Goal: Transaction & Acquisition: Obtain resource

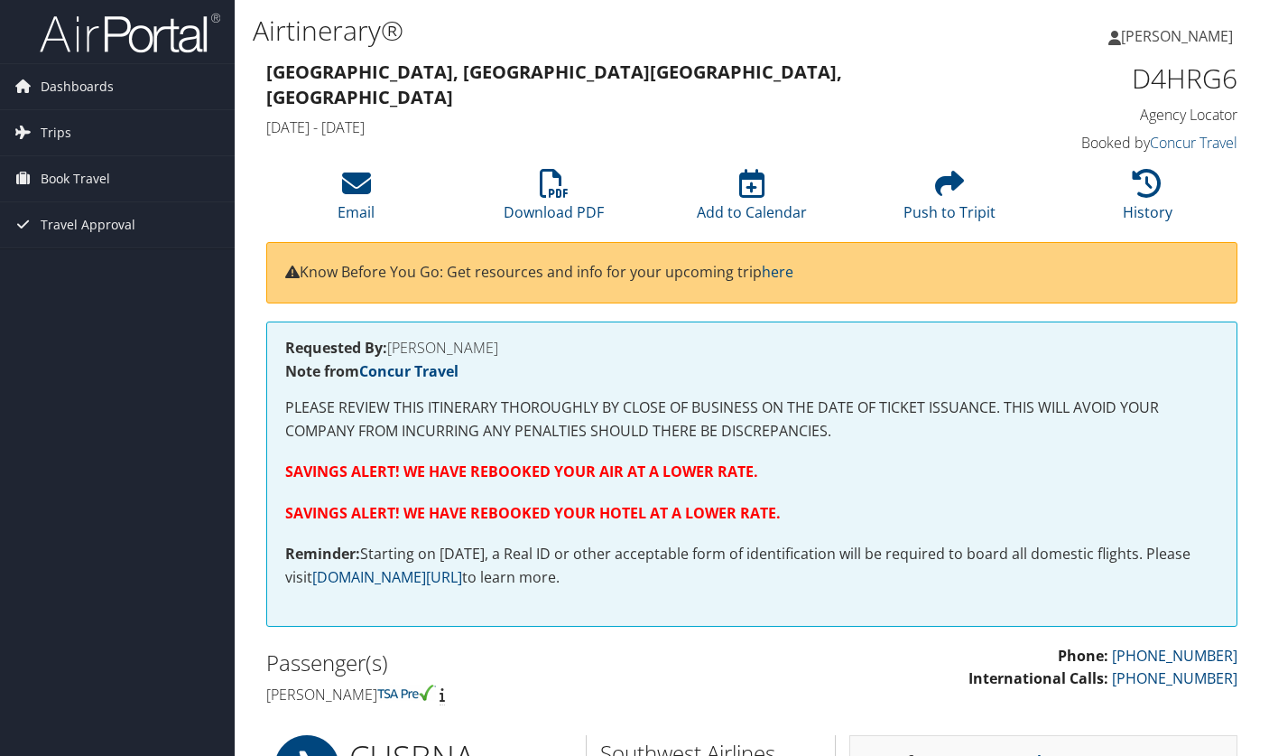
scroll to position [3319, 0]
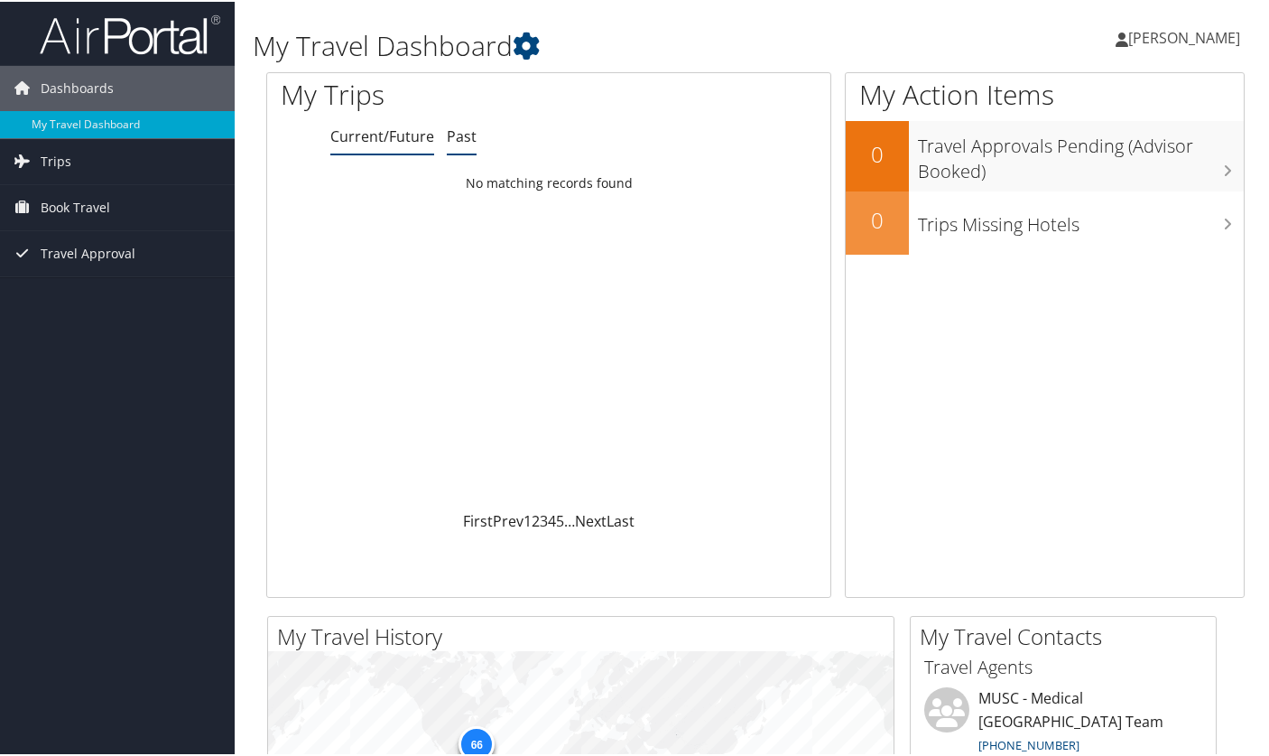
click at [465, 136] on link "Past" at bounding box center [462, 135] width 30 height 20
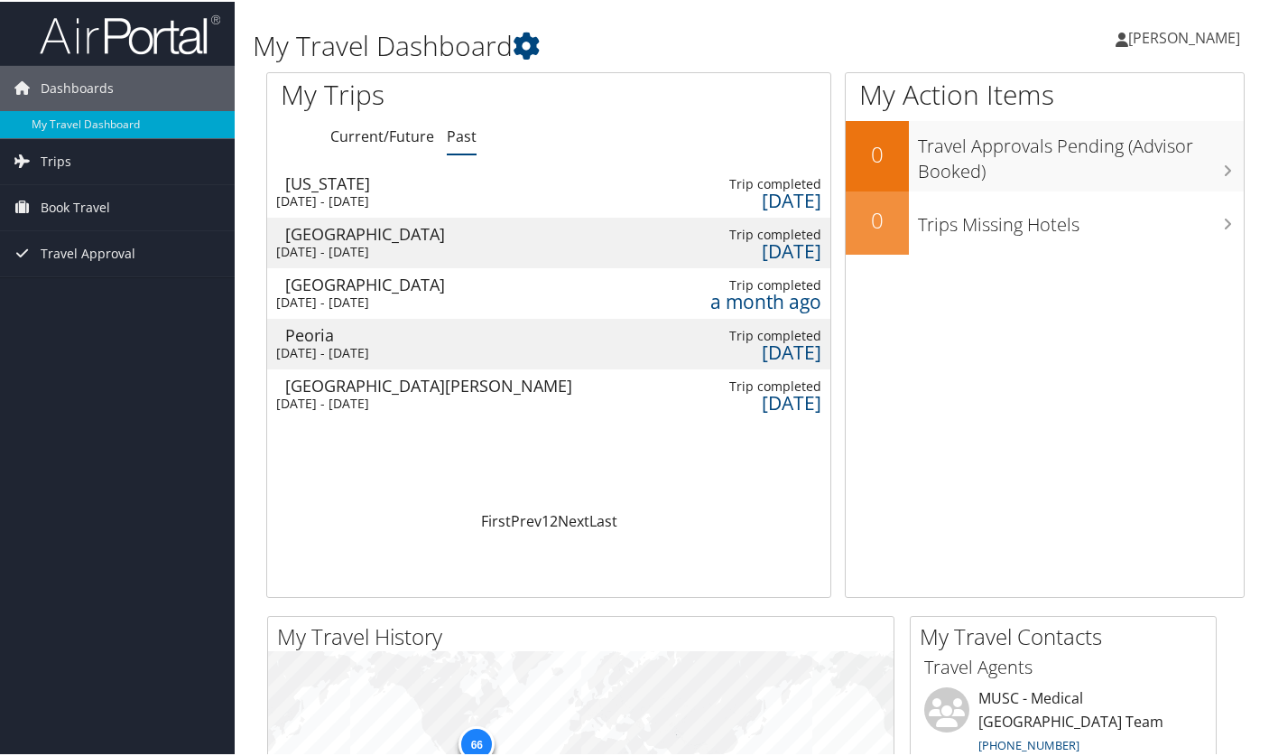
click at [400, 293] on div "Mon 25 Aug 2025 - Wed 27 Aug 2025" at bounding box center [419, 301] width 287 height 16
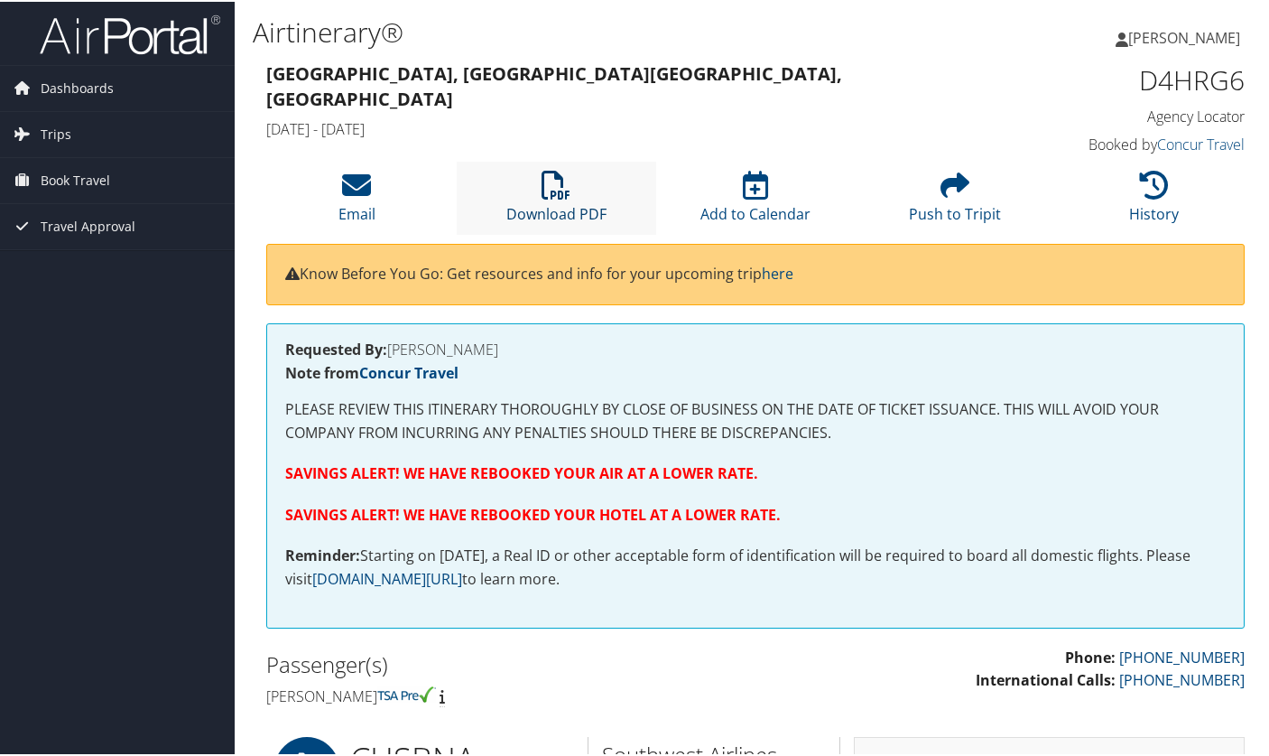
click at [553, 193] on icon at bounding box center [556, 183] width 29 height 29
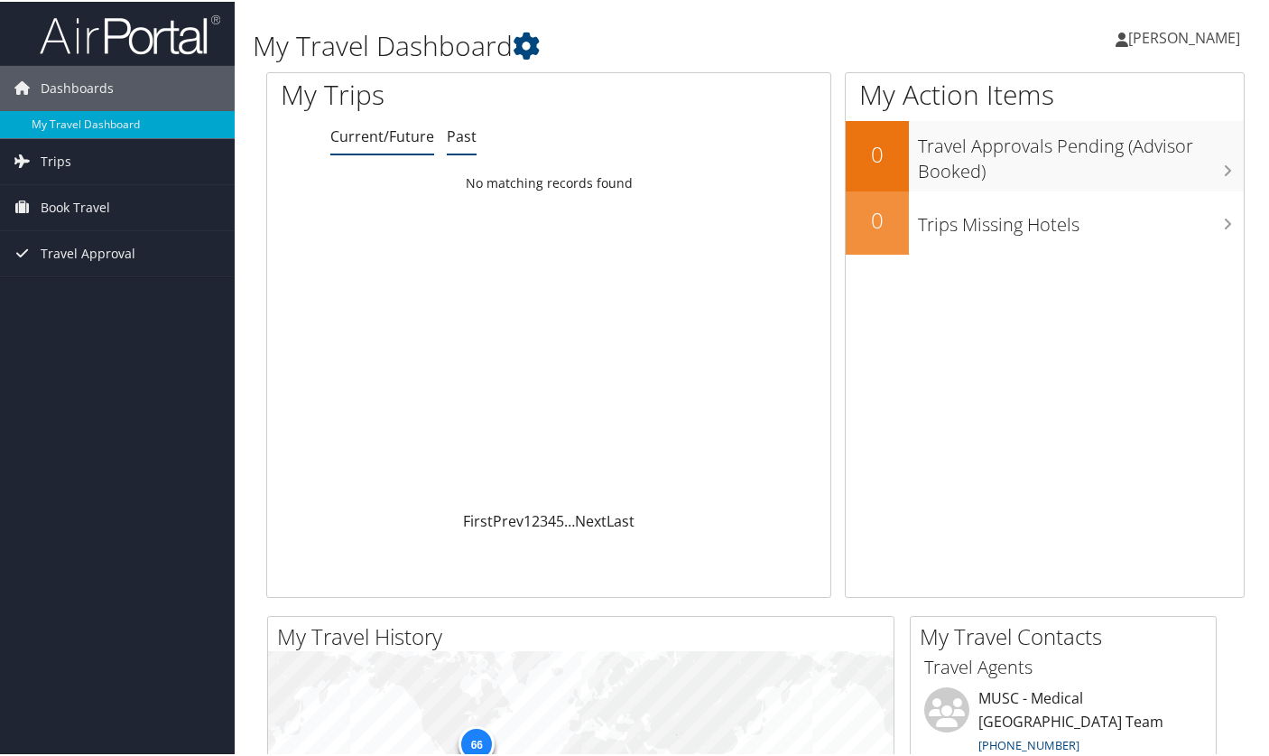
click at [459, 135] on link "Past" at bounding box center [462, 135] width 30 height 20
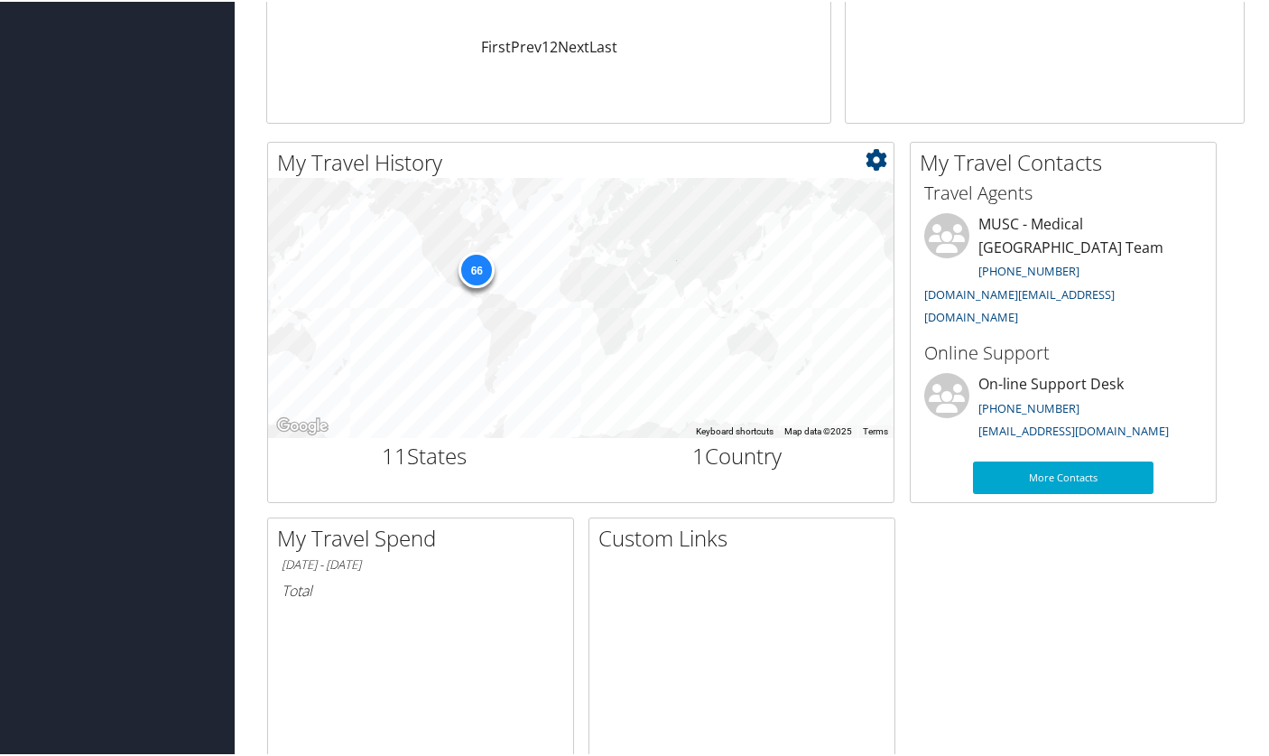
scroll to position [627, 0]
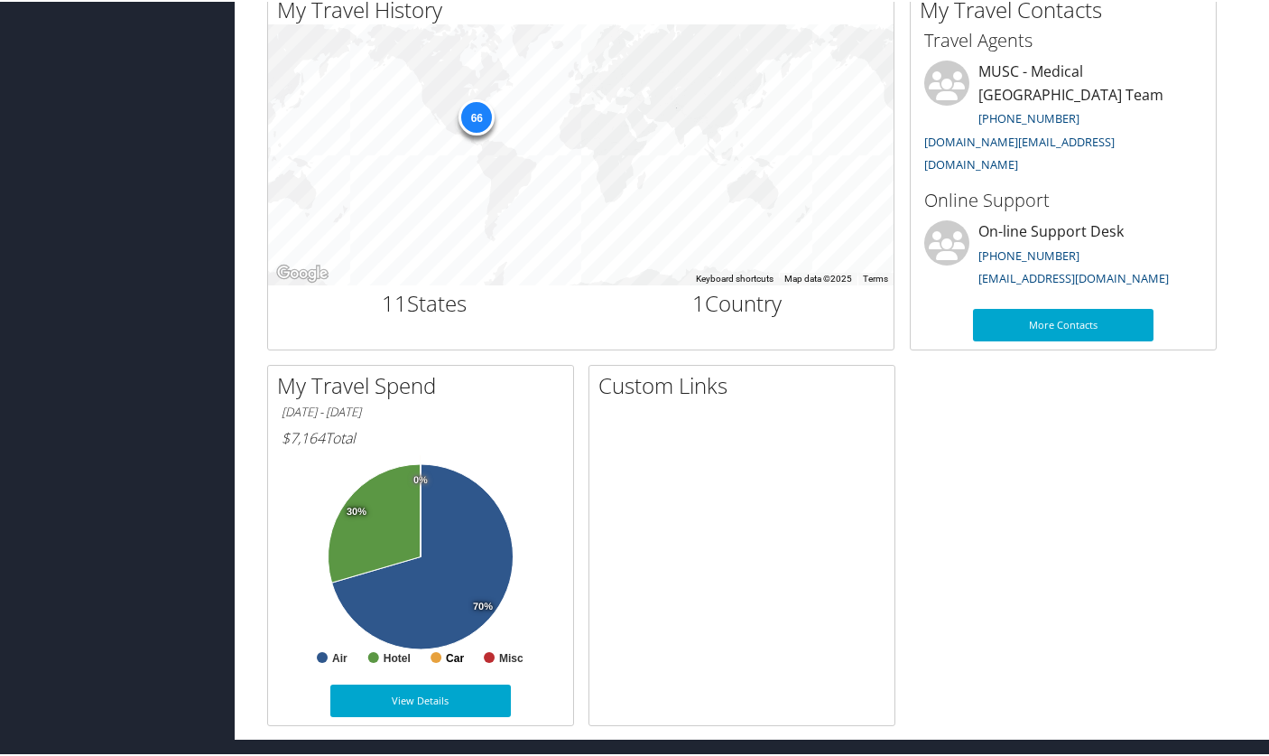
click at [434, 655] on rect at bounding box center [436, 655] width 11 height 11
click at [447, 701] on link "View Details" at bounding box center [420, 699] width 181 height 33
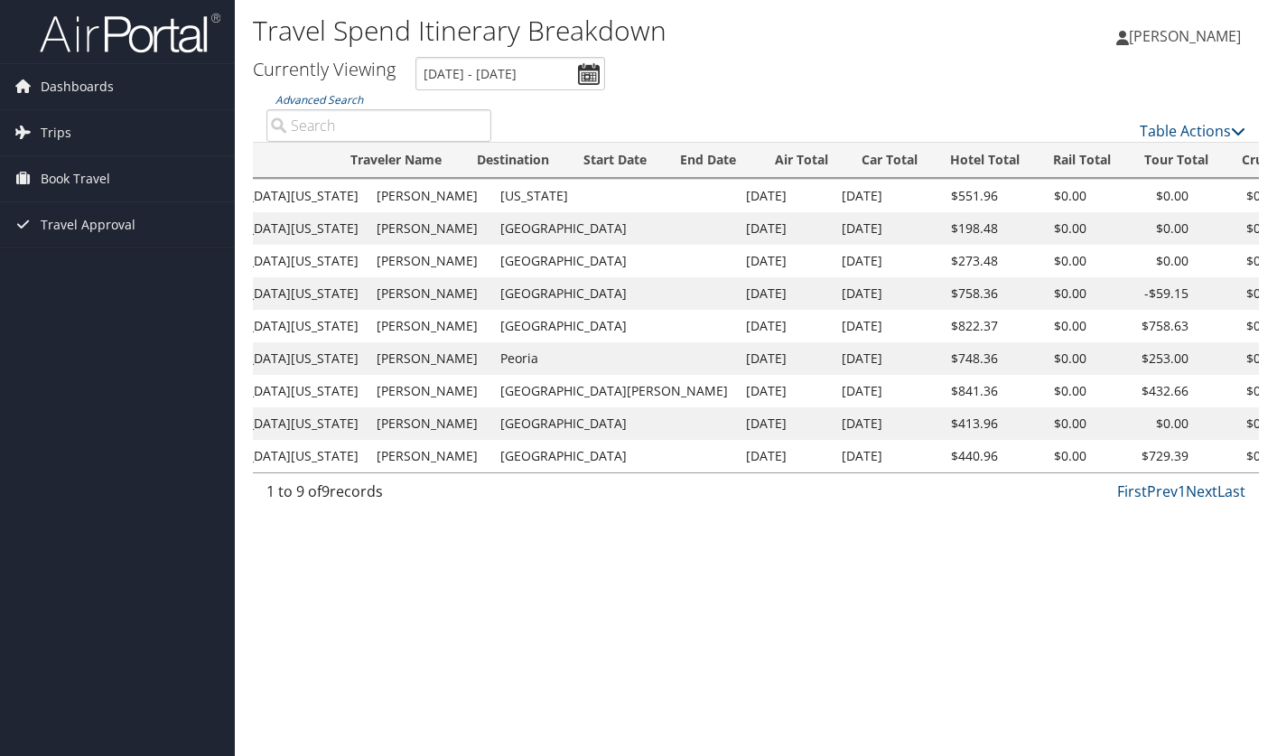
scroll to position [0, 442]
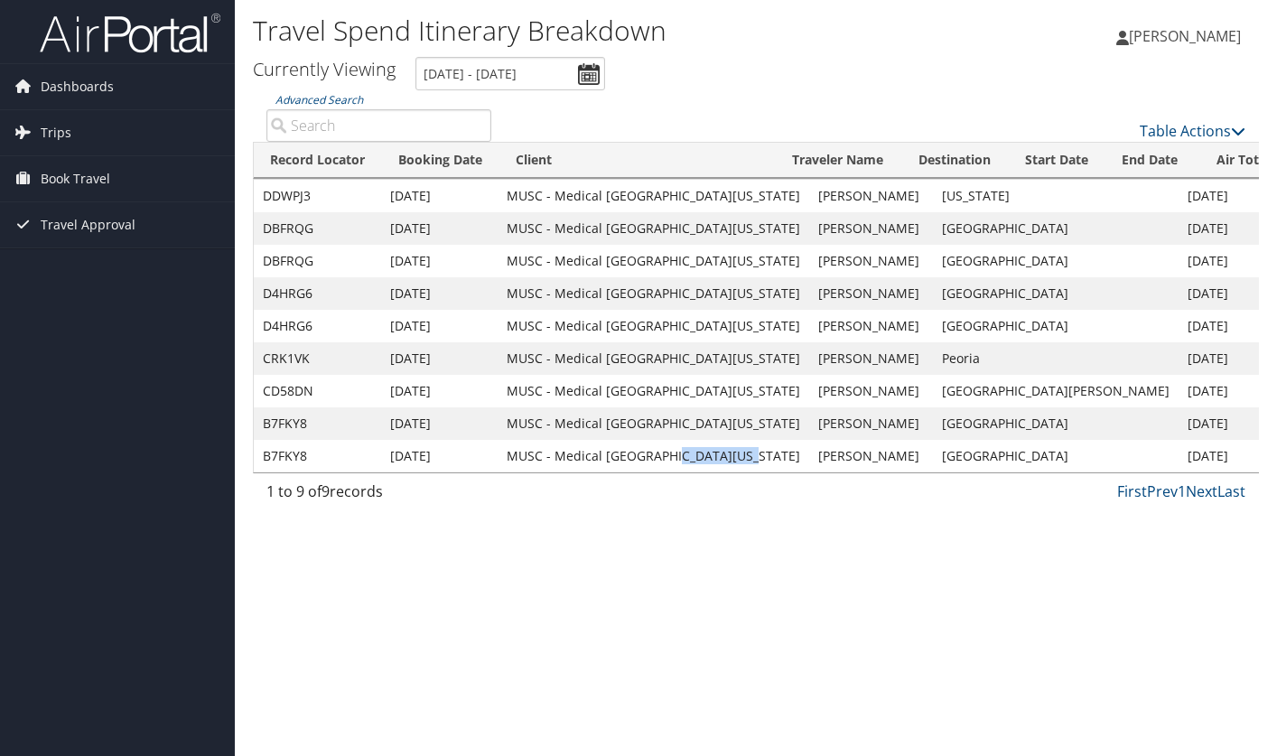
drag, startPoint x: 663, startPoint y: 471, endPoint x: 724, endPoint y: 472, distance: 61.4
click at [724, 472] on td "MUSC - Medical [GEOGRAPHIC_DATA][US_STATE]" at bounding box center [652, 456] width 311 height 33
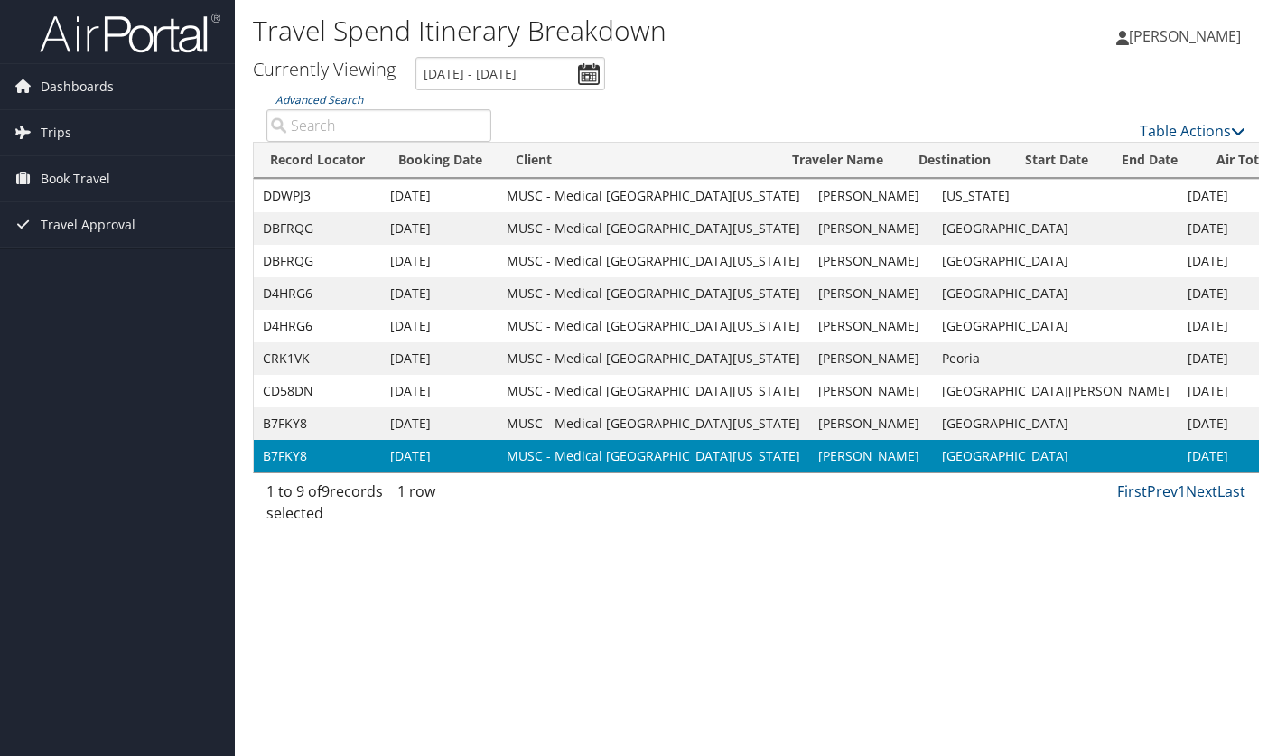
click at [590, 400] on td "MUSC - Medical [GEOGRAPHIC_DATA][US_STATE]" at bounding box center [652, 391] width 311 height 33
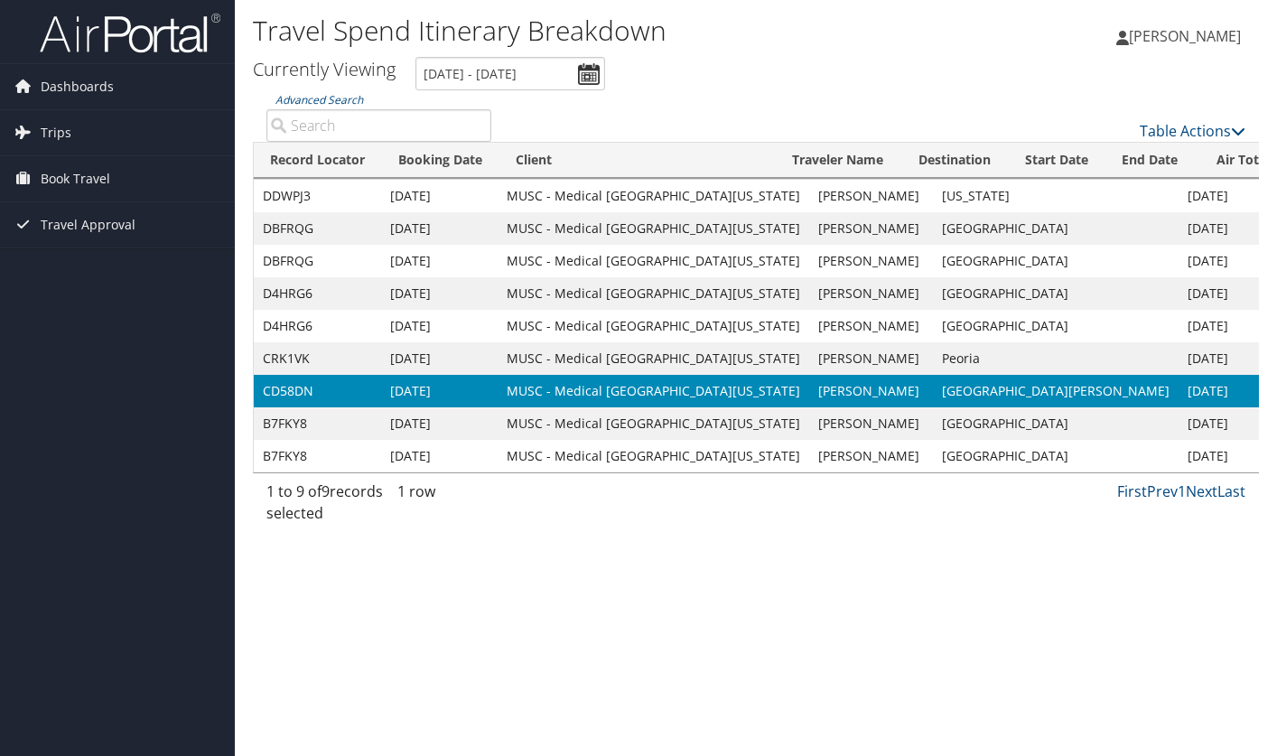
click at [981, 269] on td "Boston" at bounding box center [1056, 261] width 246 height 33
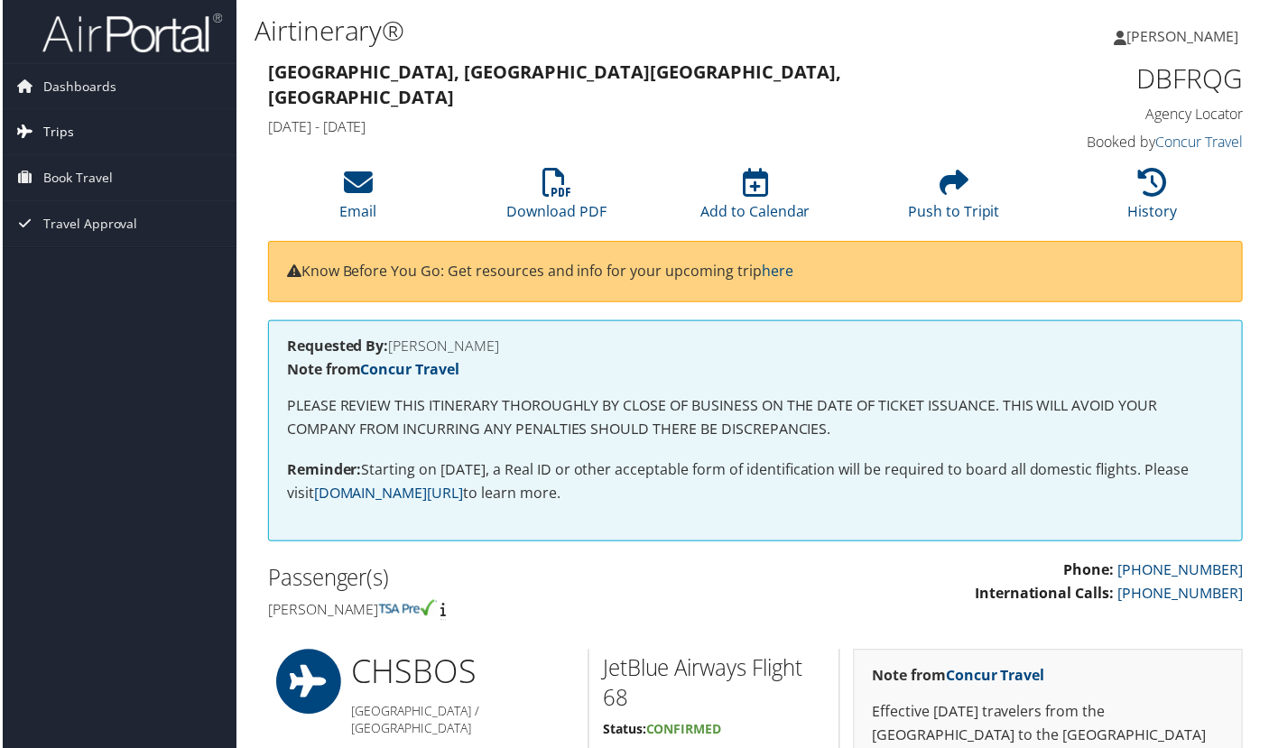
click at [71, 132] on link "Trips" at bounding box center [117, 132] width 235 height 45
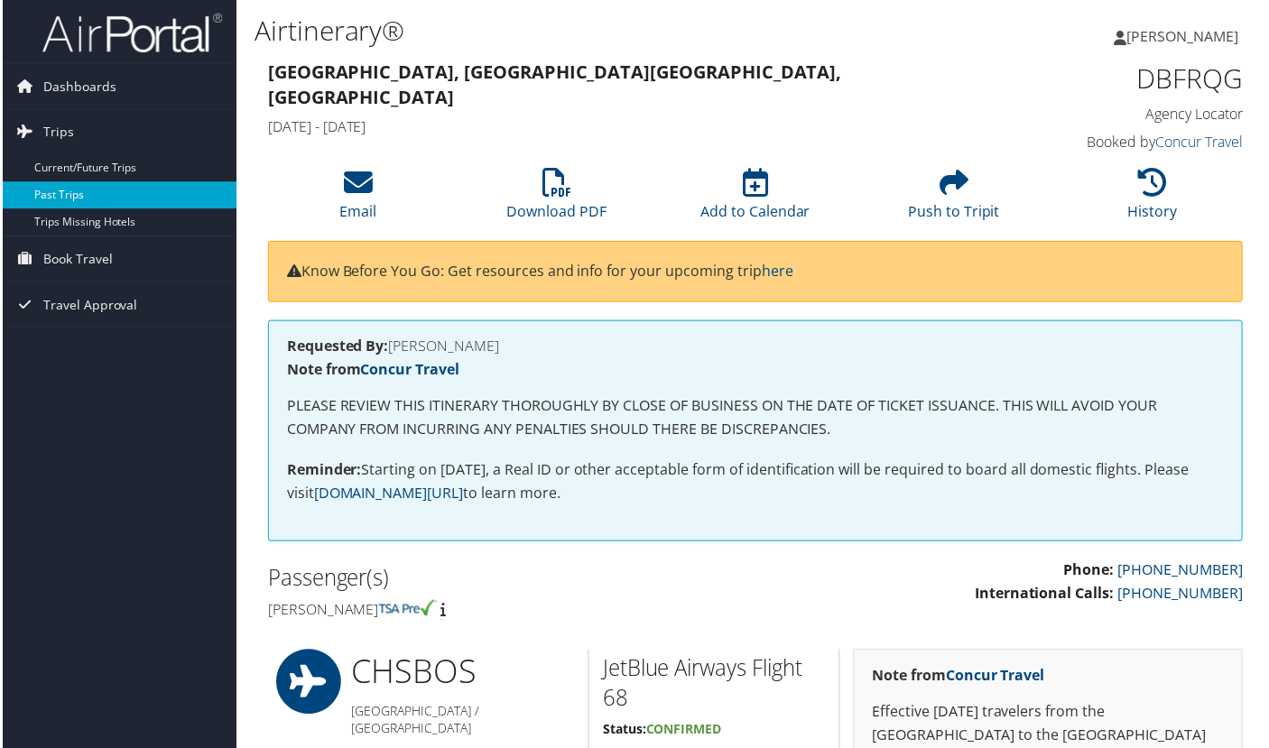
click at [79, 188] on link "Past Trips" at bounding box center [117, 195] width 235 height 27
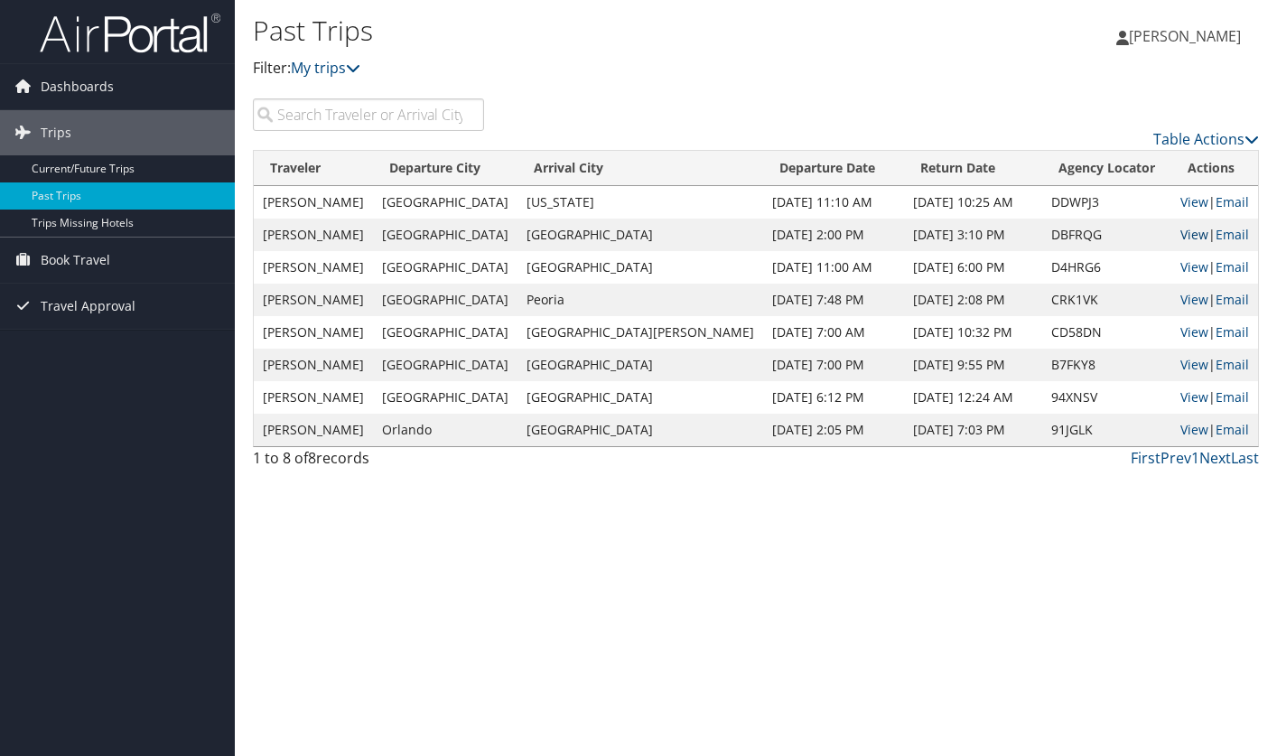
click at [1180, 236] on link "View" at bounding box center [1194, 234] width 28 height 17
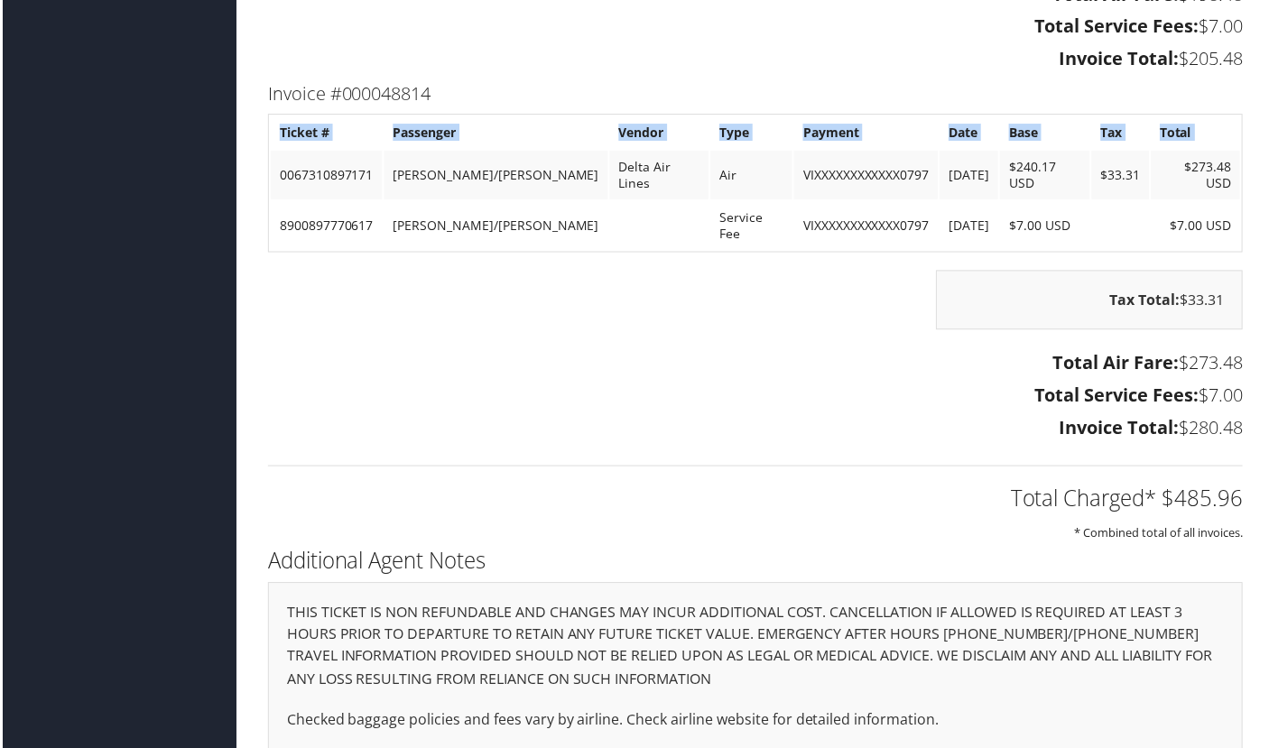
scroll to position [2390, 9]
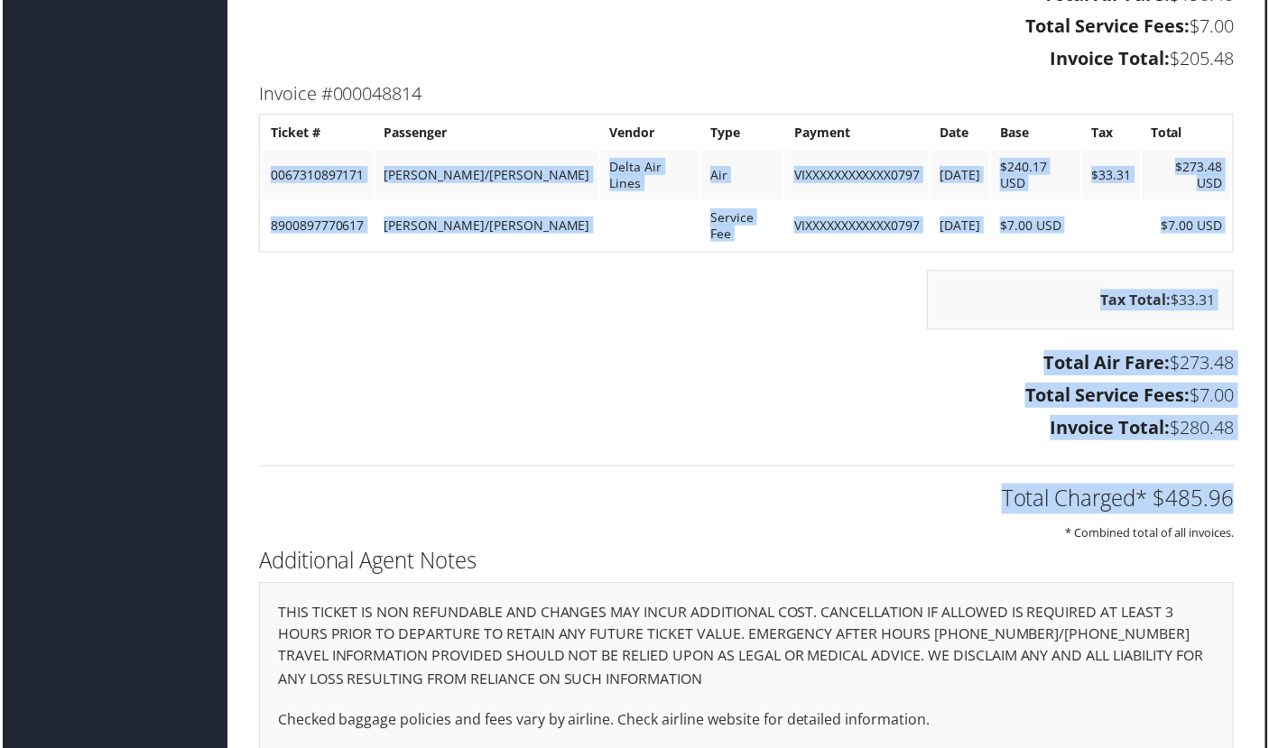
drag, startPoint x: 275, startPoint y: 122, endPoint x: 1274, endPoint y: 422, distance: 1042.5
click at [1130, 450] on div "Total Charged* $485.96 * Combined total of all invoices." at bounding box center [747, 498] width 1006 height 96
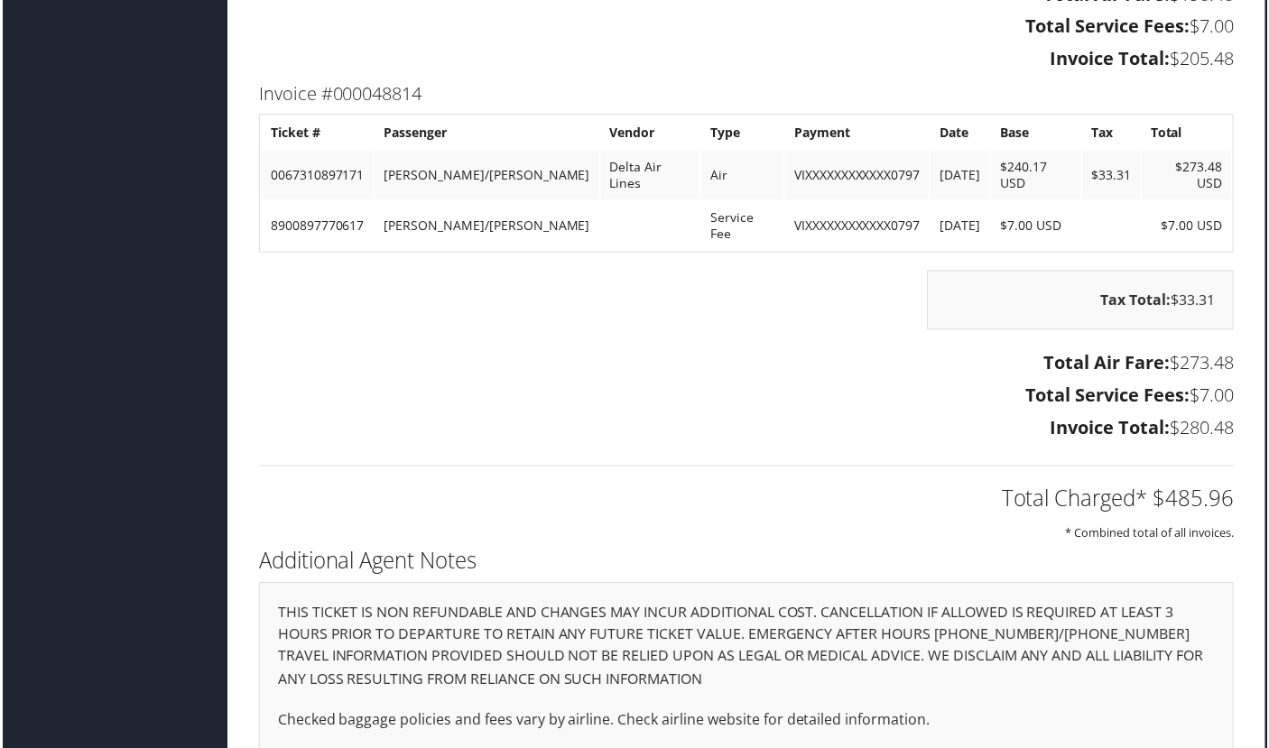
drag, startPoint x: 1028, startPoint y: 307, endPoint x: 1232, endPoint y: 355, distance: 209.6
click at [1232, 355] on div "Total Air Fare: $273.48 Total Service Fees: $7.00 Invoice Total: $280.48" at bounding box center [747, 399] width 1006 height 100
drag, startPoint x: 1227, startPoint y: 339, endPoint x: 1221, endPoint y: 332, distance: 9.6
click at [1226, 385] on h3 "Total Service Fees: $7.00" at bounding box center [746, 397] width 979 height 25
click at [1166, 352] on h3 "Total Air Fare: $273.48" at bounding box center [746, 364] width 979 height 25
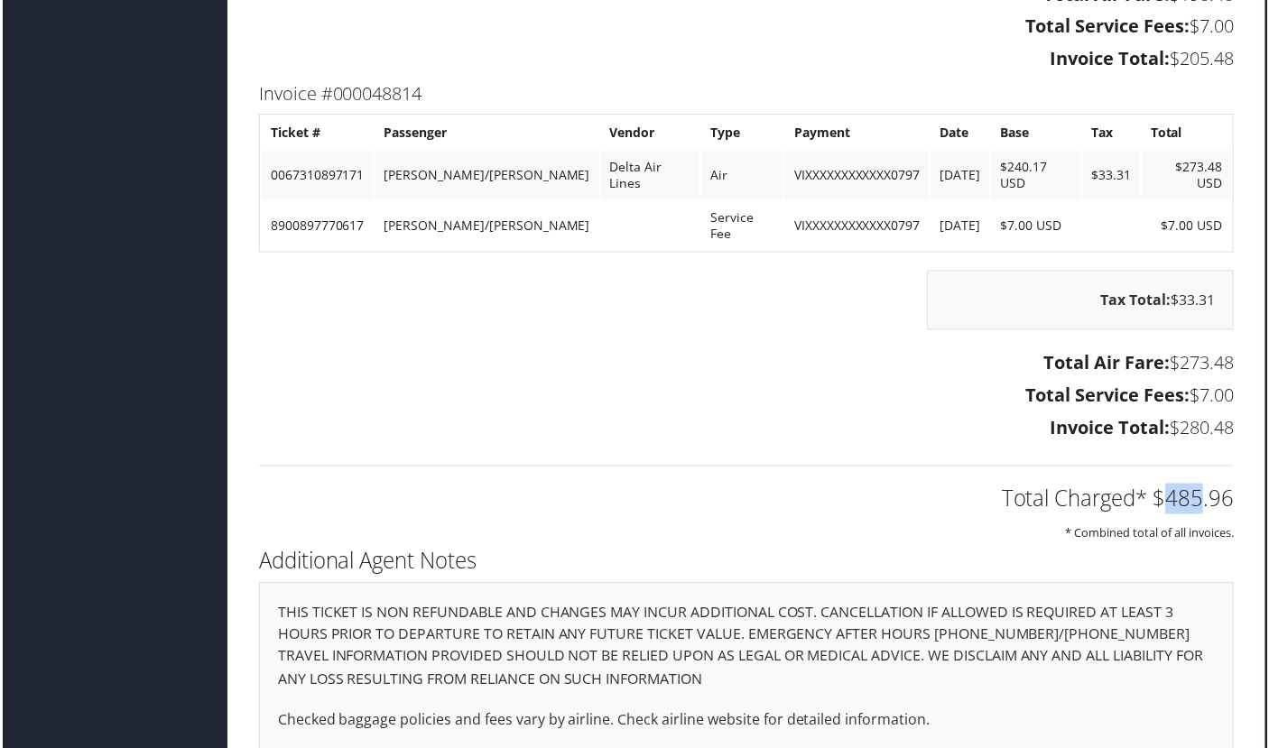
drag, startPoint x: 1156, startPoint y: 432, endPoint x: 1198, endPoint y: 435, distance: 41.6
click at [1198, 486] on h2 "Total Charged* $485.96" at bounding box center [746, 501] width 979 height 31
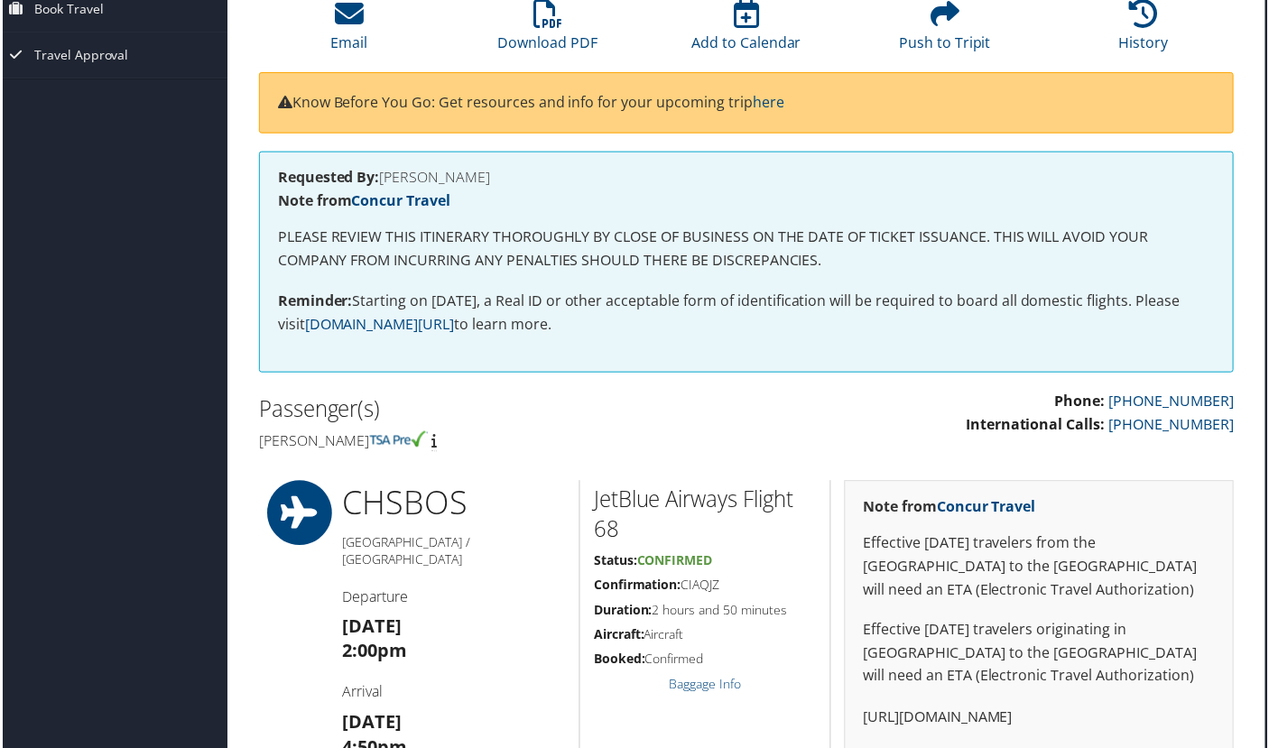
scroll to position [0, 9]
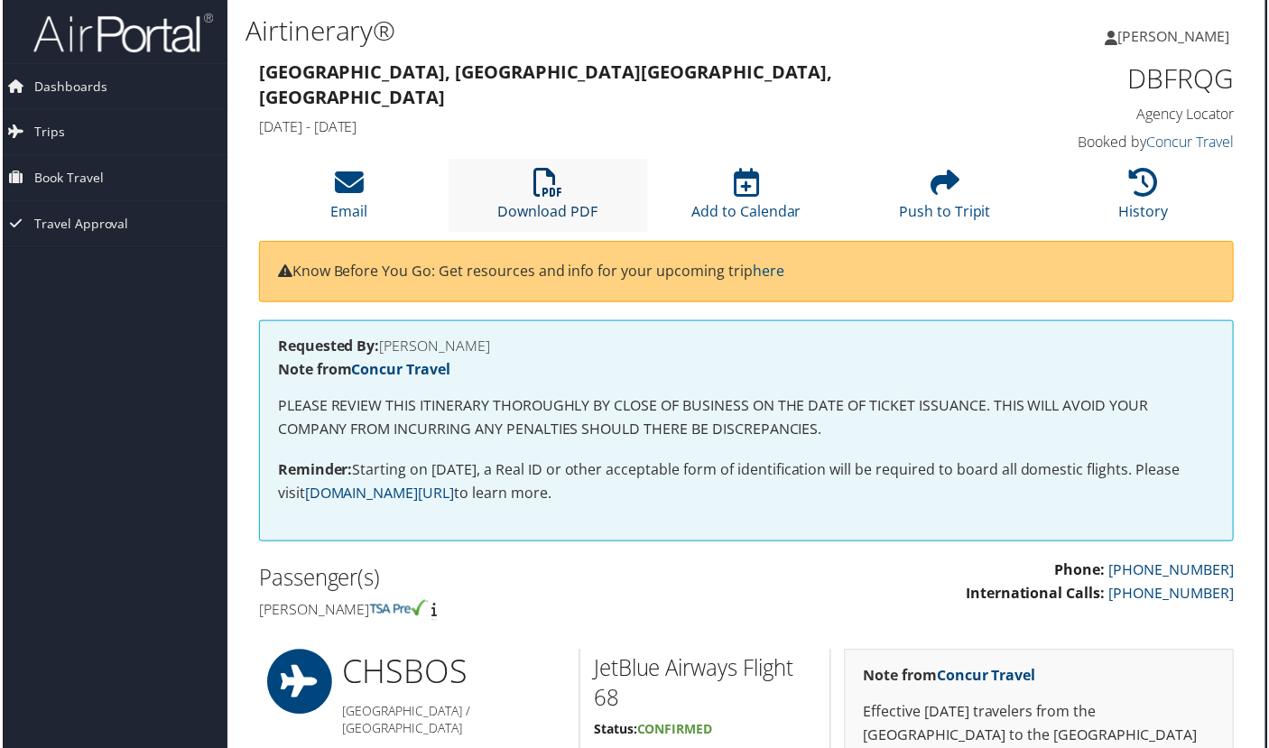
click at [547, 203] on link "Download PDF" at bounding box center [547, 200] width 100 height 43
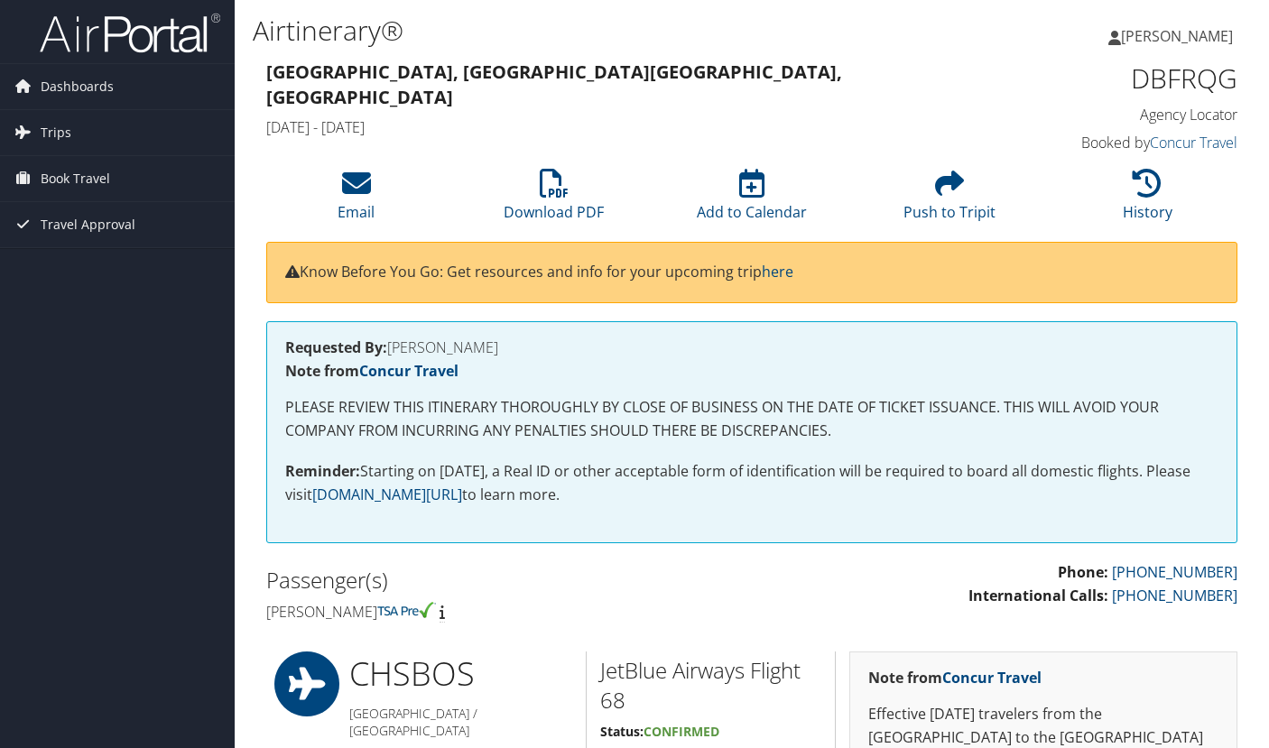
scroll to position [361, 0]
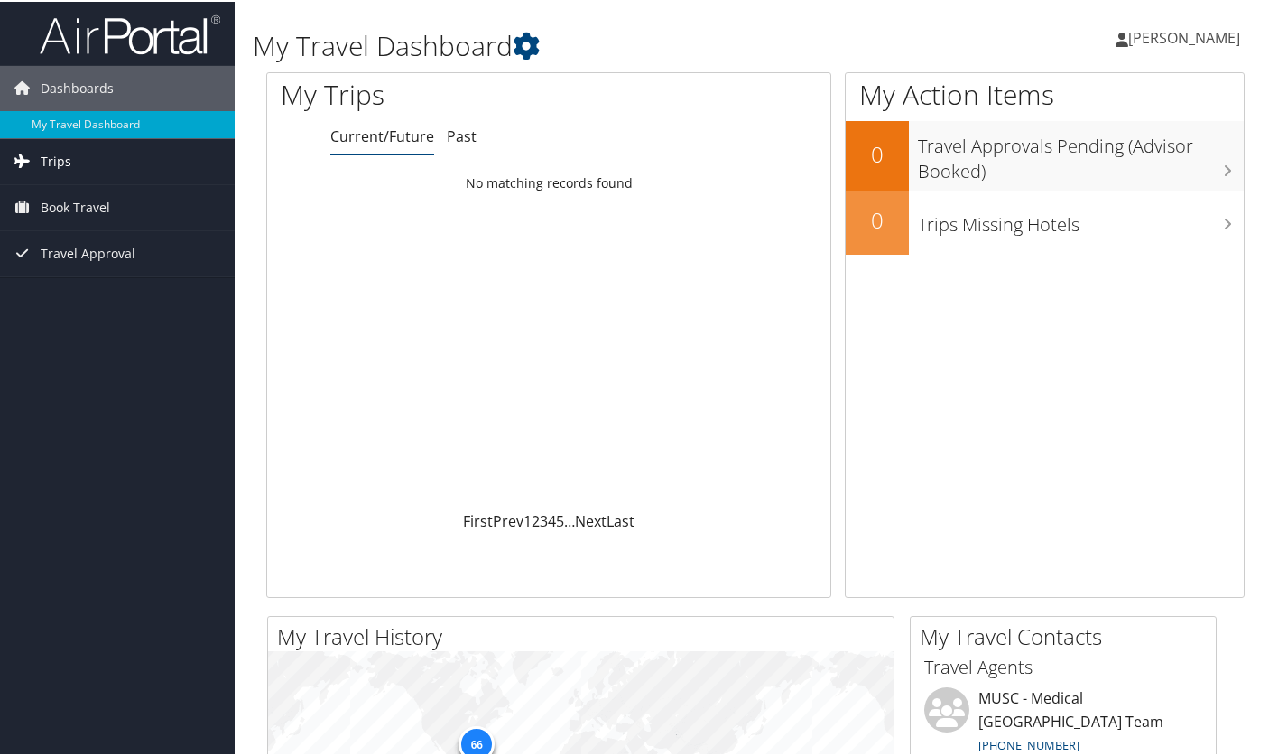
click at [60, 163] on span "Trips" at bounding box center [56, 159] width 31 height 45
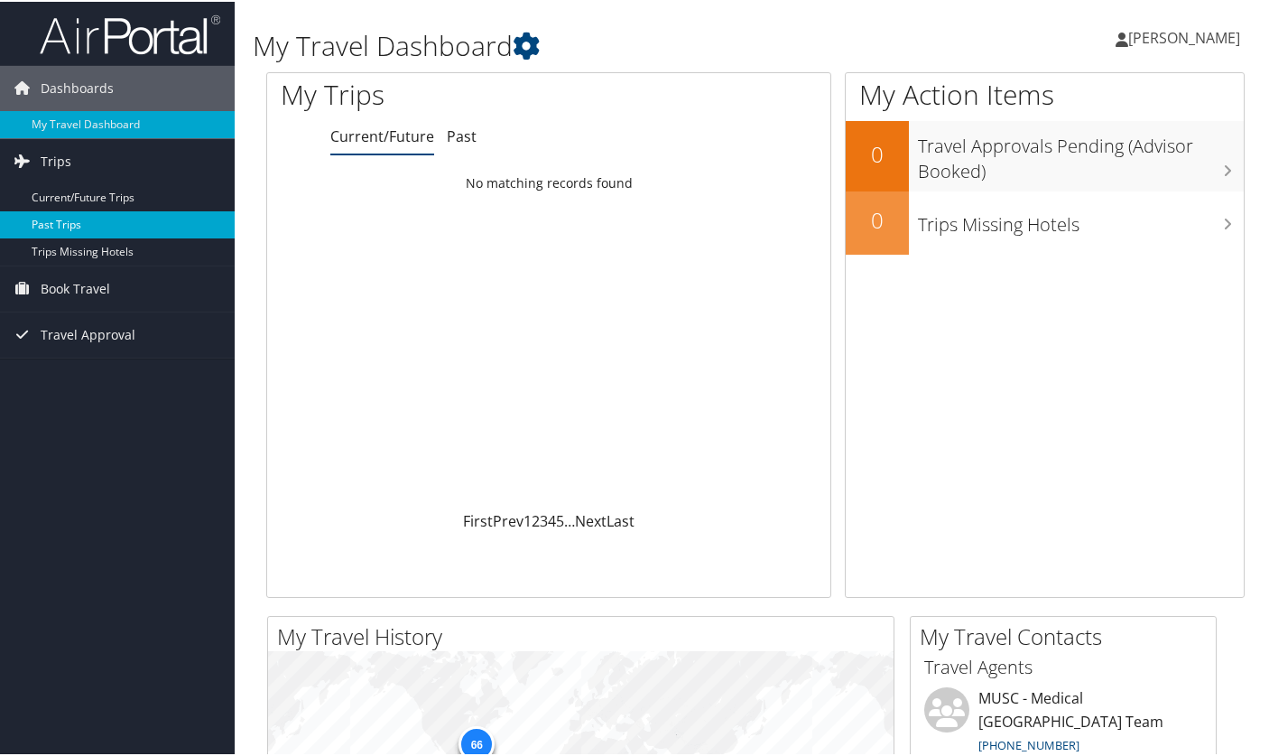
click at [68, 224] on link "Past Trips" at bounding box center [117, 222] width 235 height 27
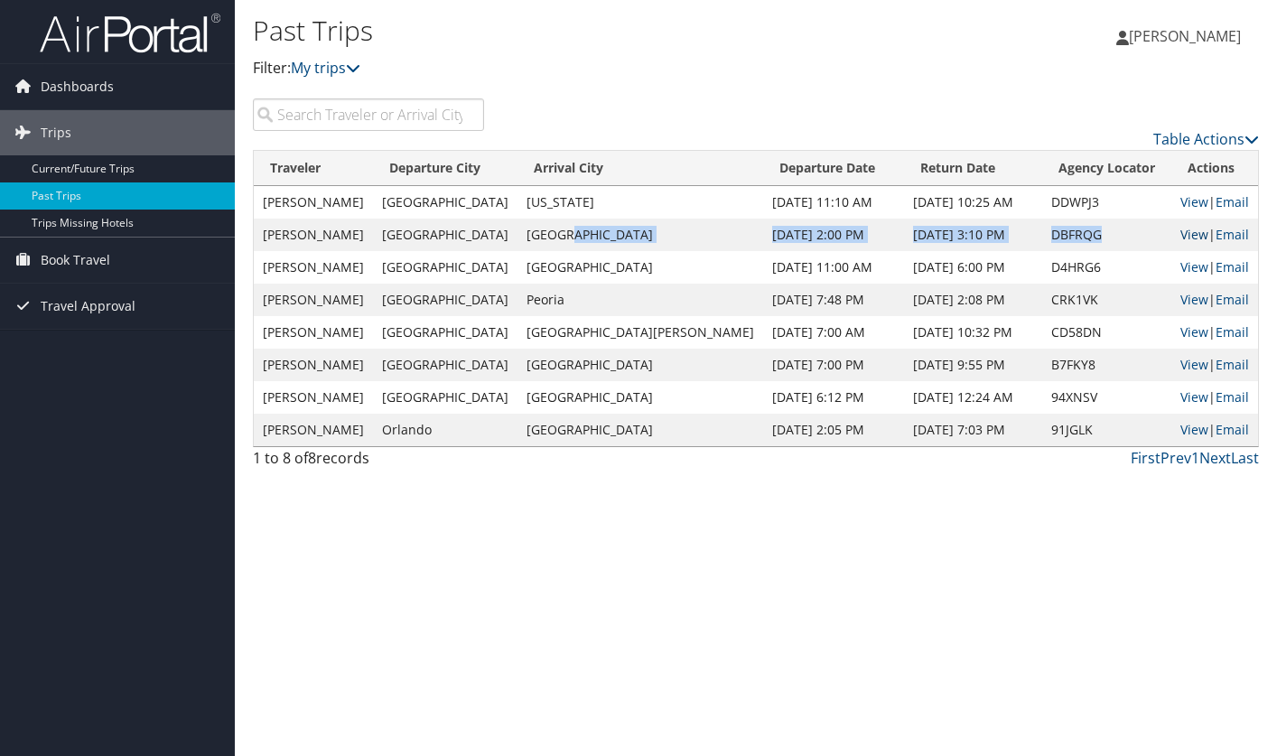
drag, startPoint x: 651, startPoint y: 234, endPoint x: 1164, endPoint y: 237, distance: 512.8
click at [1164, 237] on tr "BRETT BERMAN Charleston Boston Sep 10, 2025 2:00 PM Sep 12, 2025 3:10 PM DBFRQG…" at bounding box center [756, 234] width 1004 height 33
click at [1180, 237] on link "View" at bounding box center [1194, 234] width 28 height 17
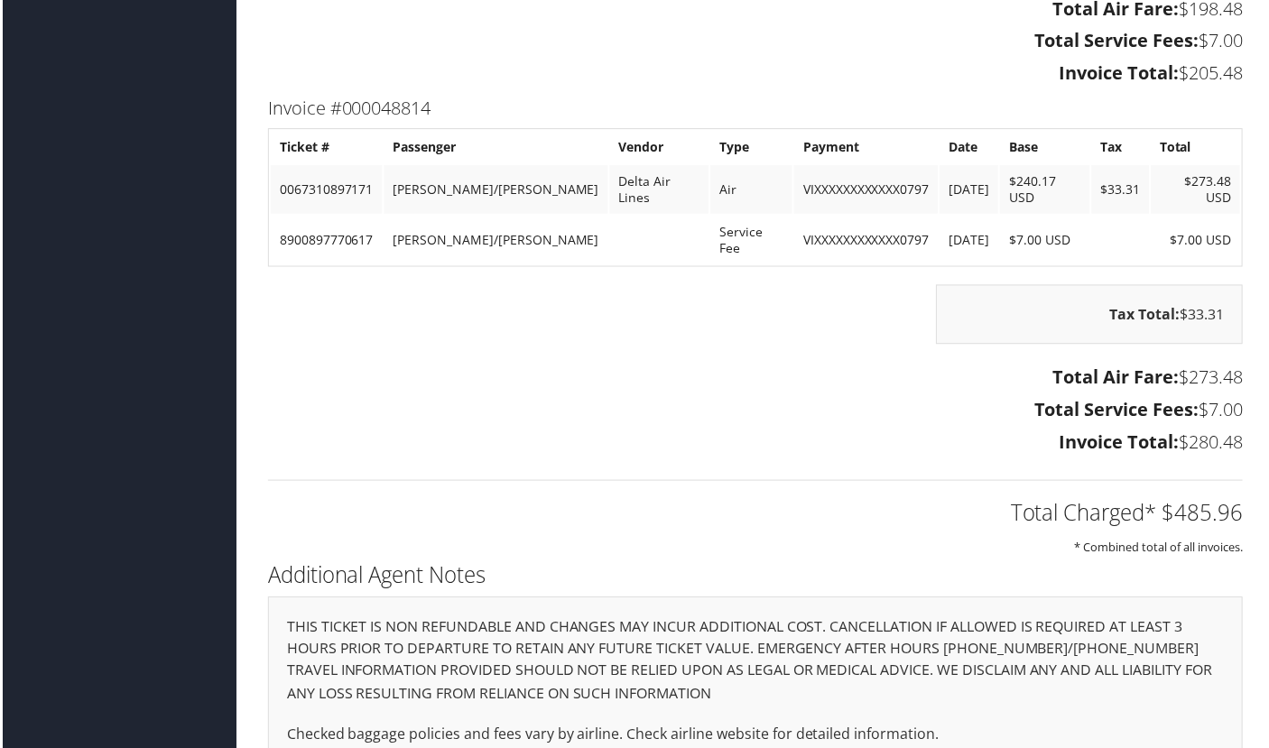
scroll to position [2390, 0]
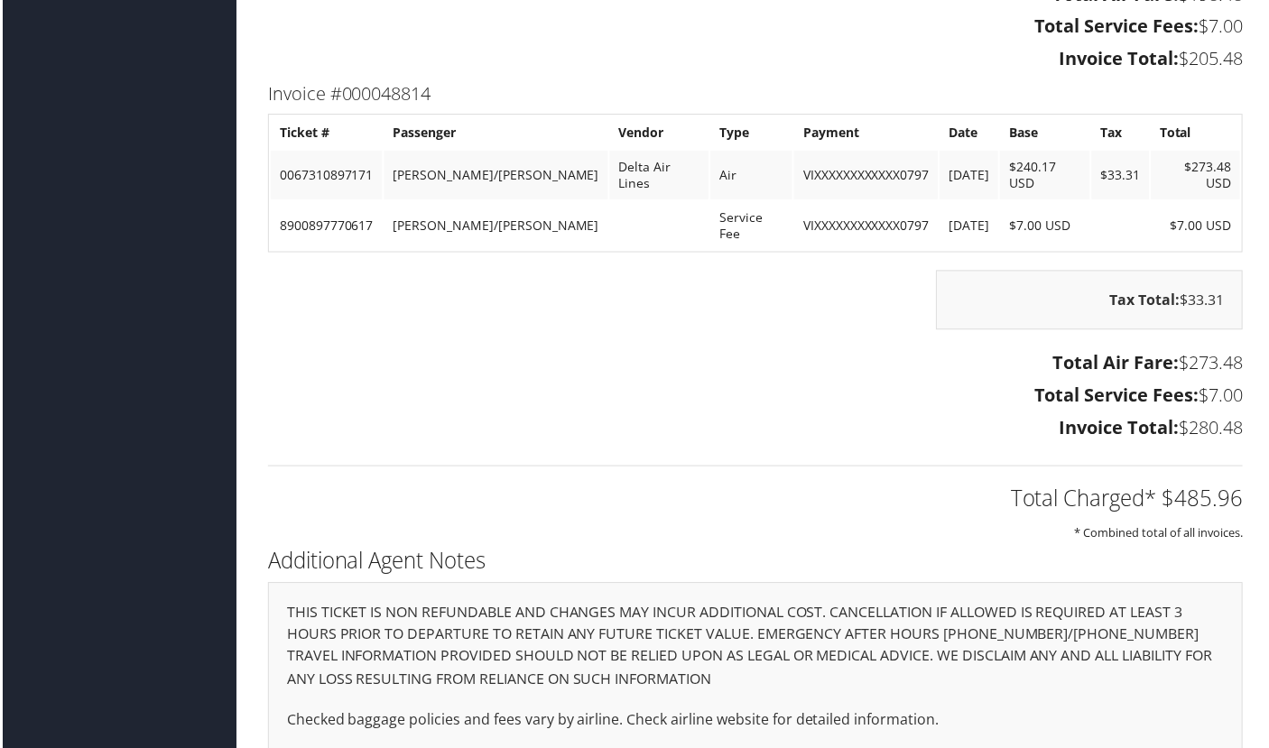
drag, startPoint x: 829, startPoint y: 134, endPoint x: 937, endPoint y: 127, distance: 108.5
click at [937, 152] on tr "0067310897171 [PERSON_NAME]/[PERSON_NAME] Delta Air Lines Air VIXXXXXXXXXXXX079…" at bounding box center [755, 176] width 973 height 49
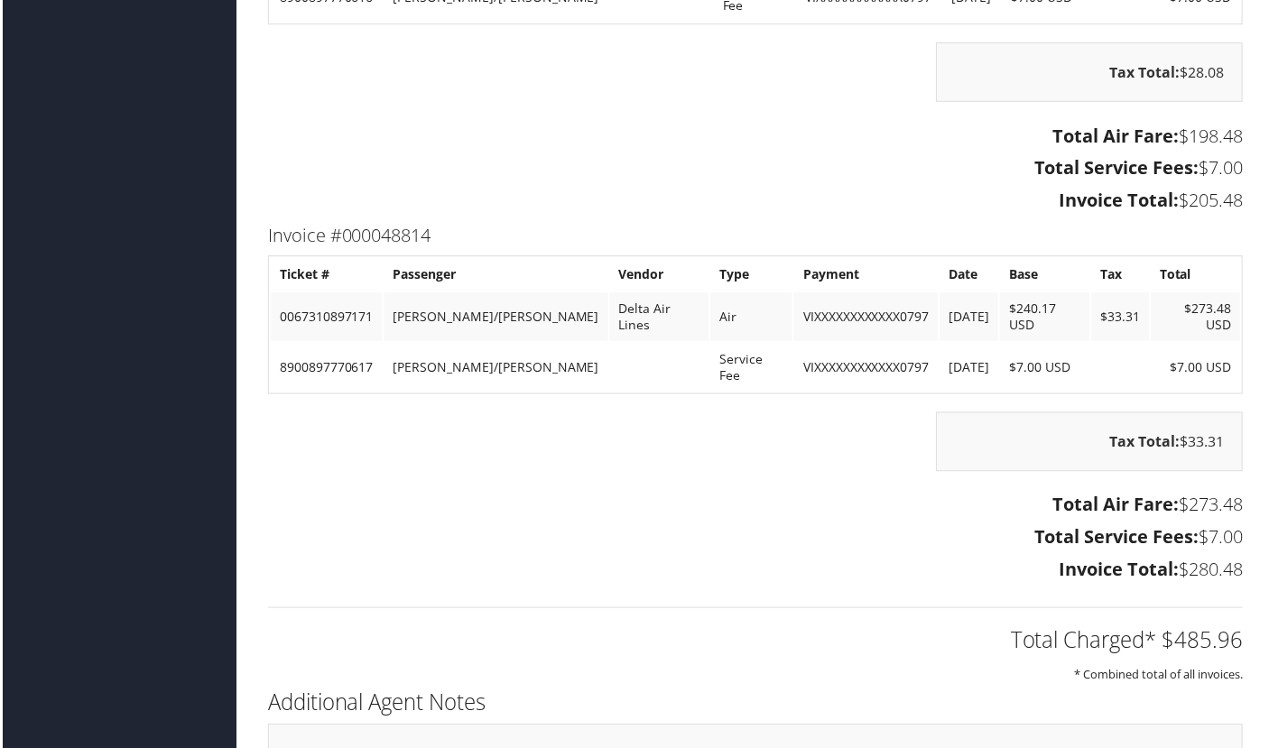
scroll to position [2119, 0]
